Goal: Task Accomplishment & Management: Use online tool/utility

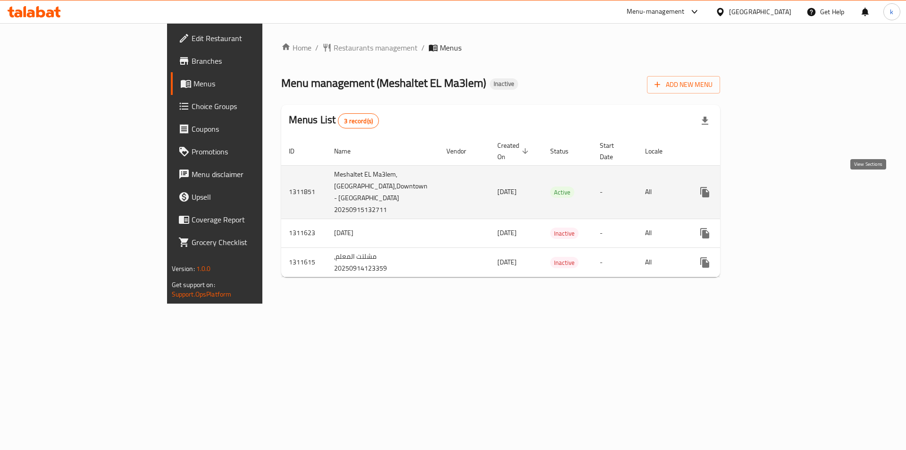
click at [777, 188] on icon "enhanced table" at bounding box center [773, 192] width 8 height 8
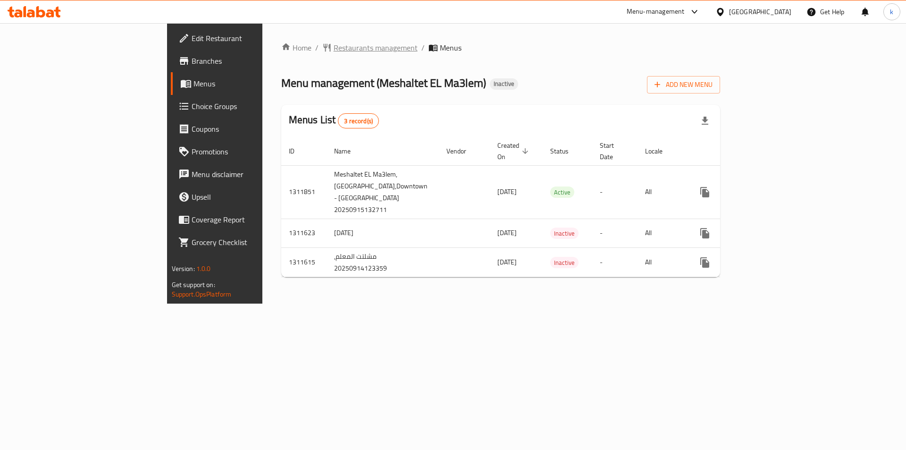
click at [334, 47] on span "Restaurants management" at bounding box center [376, 47] width 84 height 11
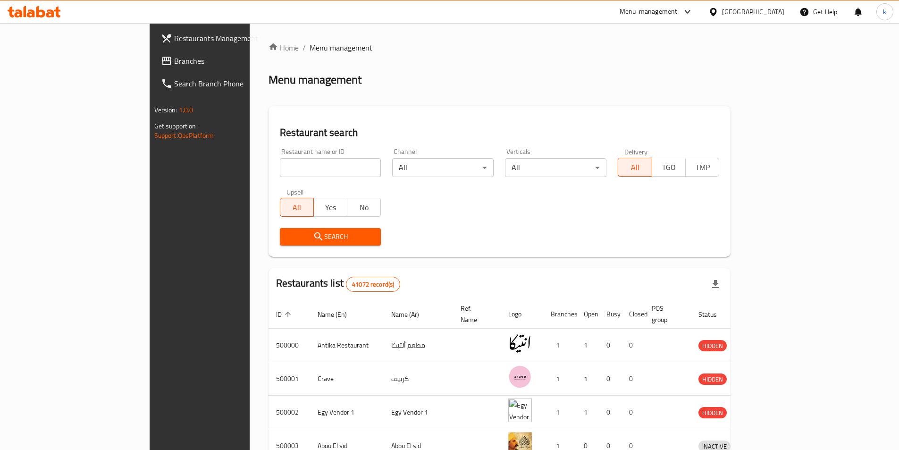
click at [174, 57] on span "Branches" at bounding box center [233, 60] width 118 height 11
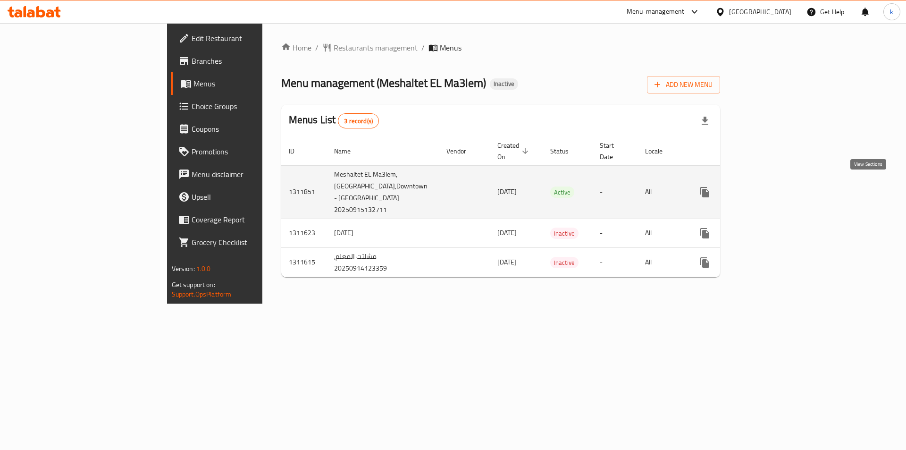
click at [779, 190] on icon "enhanced table" at bounding box center [772, 191] width 11 height 11
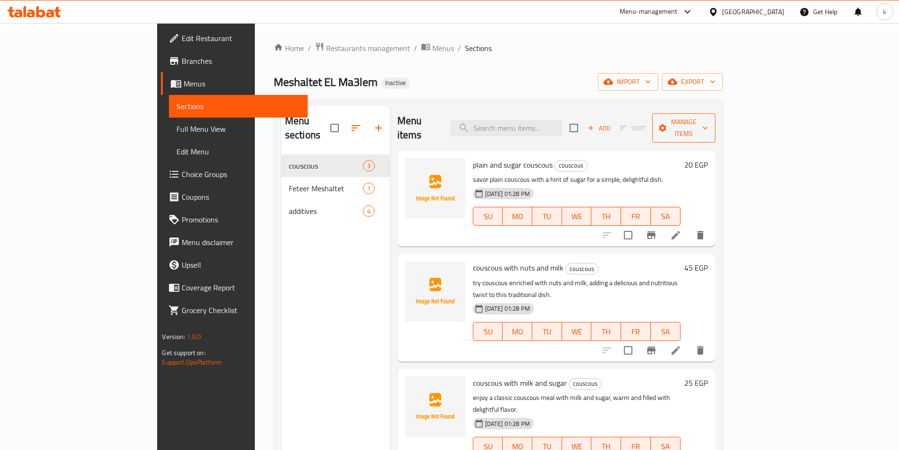
click at [716, 128] on button "Manage items" at bounding box center [683, 127] width 63 height 29
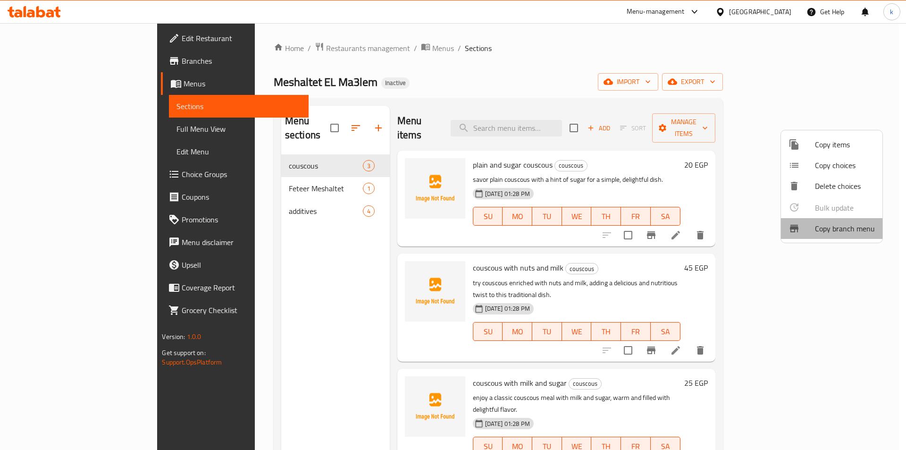
click at [828, 233] on span "Copy branch menu" at bounding box center [845, 228] width 60 height 11
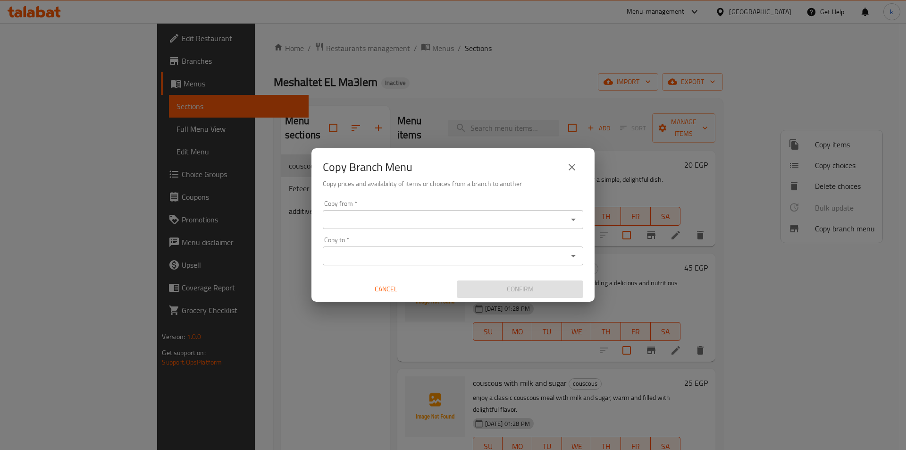
click at [378, 226] on div "Copy from *" at bounding box center [453, 219] width 261 height 19
click at [385, 221] on input "Copy from   *" at bounding box center [445, 219] width 239 height 13
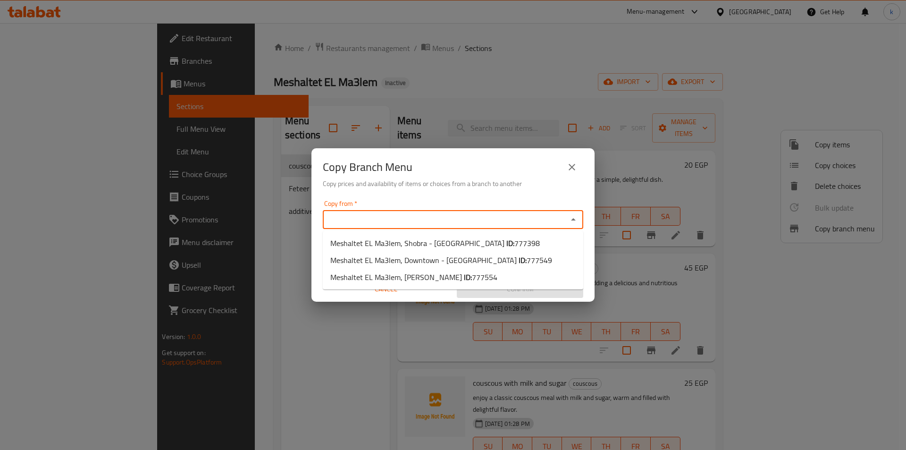
paste input "777549"
type input "777549"
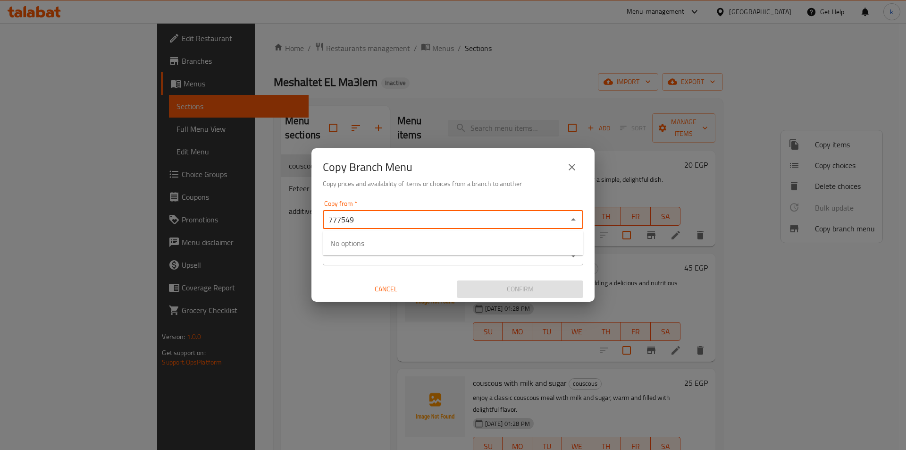
click at [387, 224] on input "777549" at bounding box center [445, 219] width 239 height 13
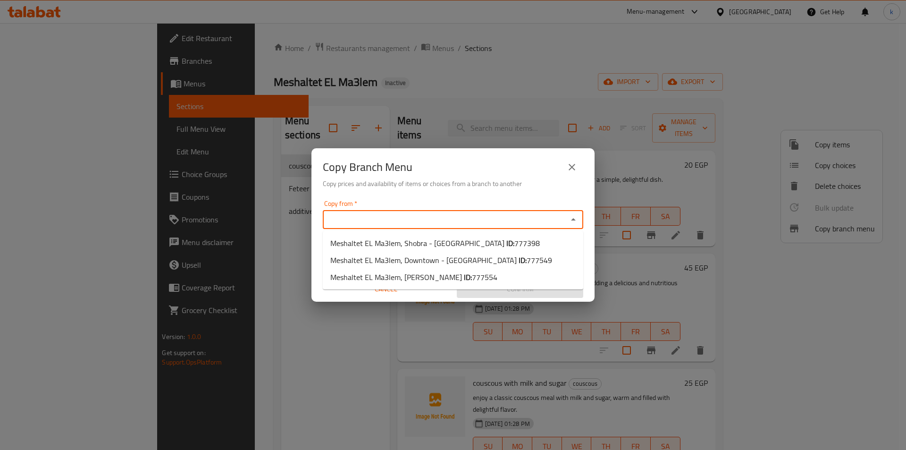
click at [396, 215] on input "Copy from   *" at bounding box center [445, 219] width 239 height 13
click at [426, 257] on span "Meshaltet EL Ma3lem, Downtown - Khan el-Khalili ID: 777549" at bounding box center [441, 259] width 222 height 11
type input "Meshaltet EL Ma3lem, Downtown - Khan el-Khalili"
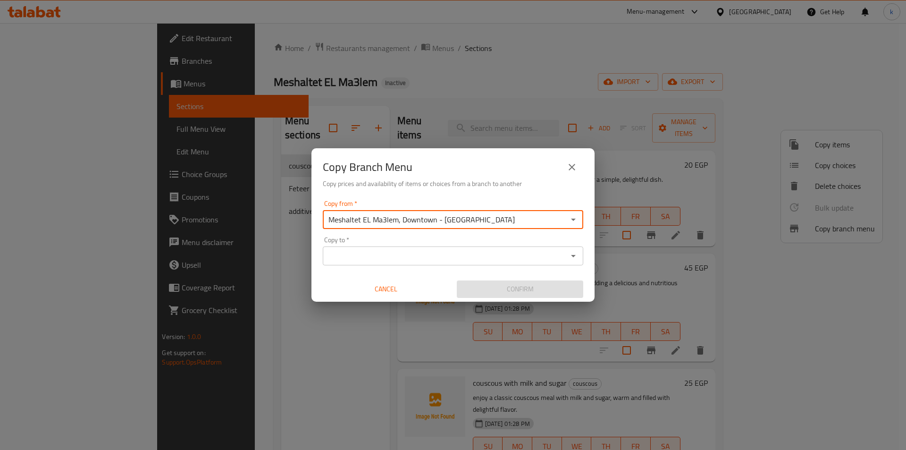
click at [360, 250] on input "Copy to   *" at bounding box center [445, 255] width 239 height 13
click at [365, 258] on input "Copy to   *" at bounding box center [445, 255] width 239 height 13
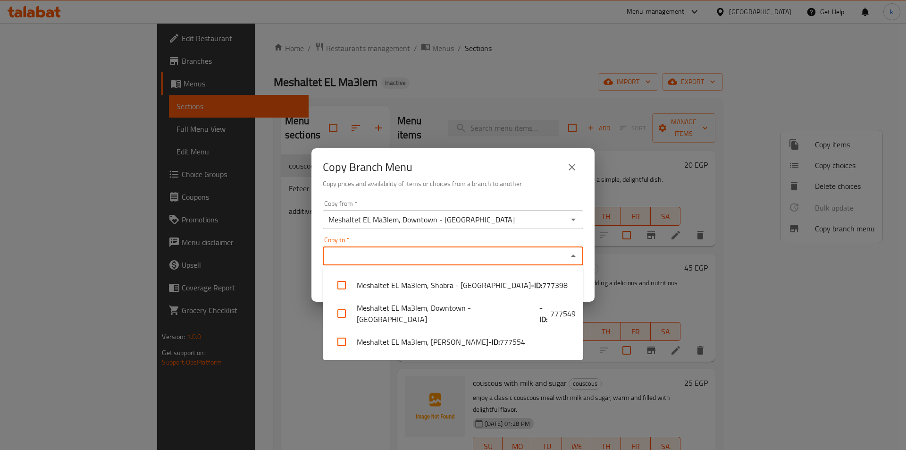
click at [371, 260] on input "Copy to   *" at bounding box center [445, 255] width 239 height 13
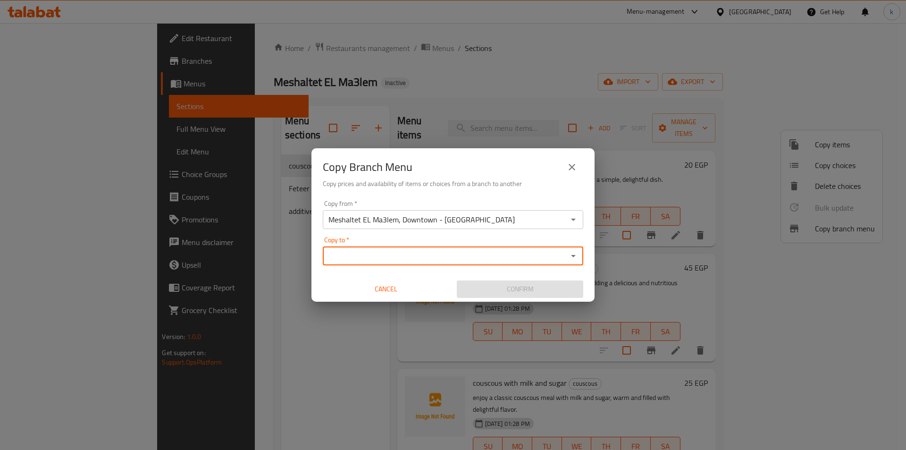
click at [371, 260] on input "Copy to   *" at bounding box center [445, 255] width 239 height 13
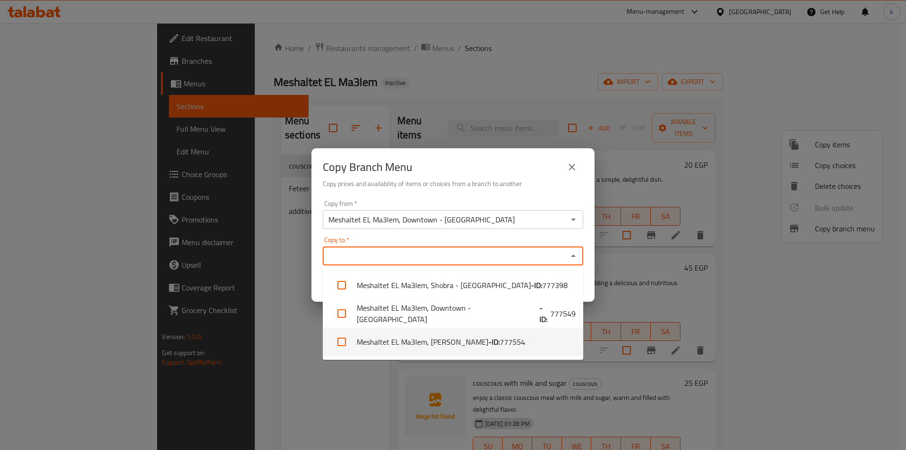
click at [431, 343] on li "Meshaltet EL Ma3lem, Hadayeq Helwan - ID: 777554" at bounding box center [453, 342] width 261 height 28
checkbox input "true"
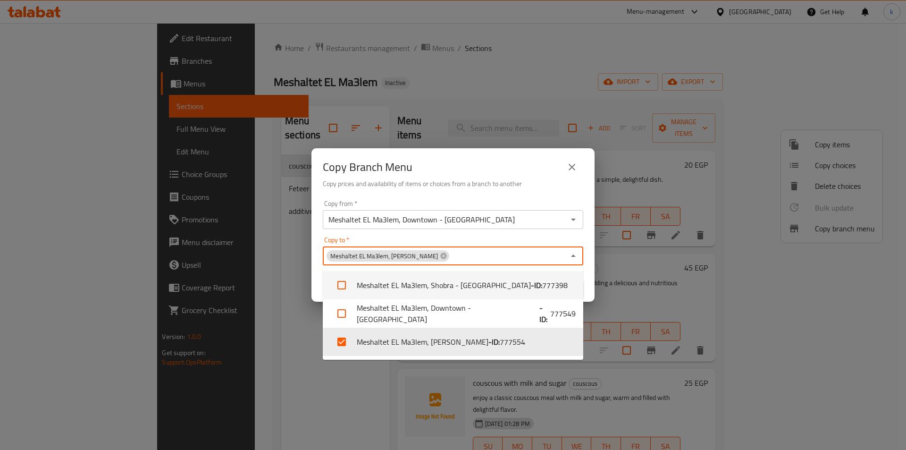
click at [482, 238] on div "Copy to   * Meshaltet EL Ma3lem, Hadayeq Helwan Copy to *" at bounding box center [453, 250] width 261 height 29
click at [506, 241] on div "Copy to   * Meshaltet EL Ma3lem, Hadayeq Helwan Copy to *" at bounding box center [453, 250] width 261 height 29
click at [572, 260] on icon "Close" at bounding box center [573, 255] width 11 height 11
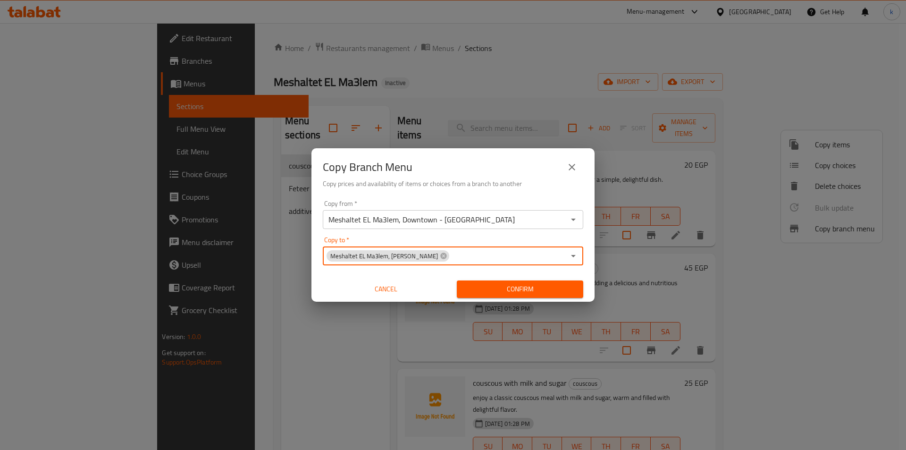
click at [498, 291] on span "Confirm" at bounding box center [519, 289] width 111 height 12
